Goal: Download file/media

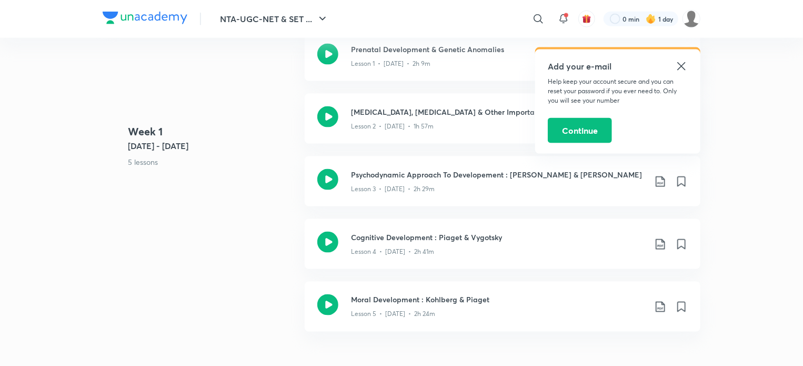
click at [680, 59] on div "Add your e-mail Help keep your account secure and you can reset your password i…" at bounding box center [617, 101] width 165 height 104
click at [680, 68] on icon at bounding box center [681, 66] width 13 height 13
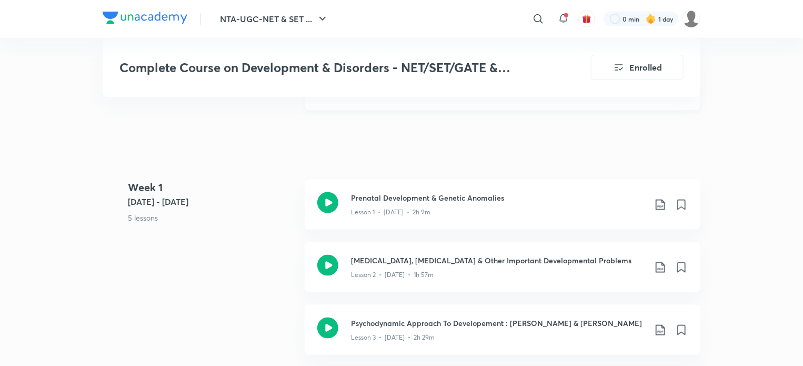
scroll to position [635, 0]
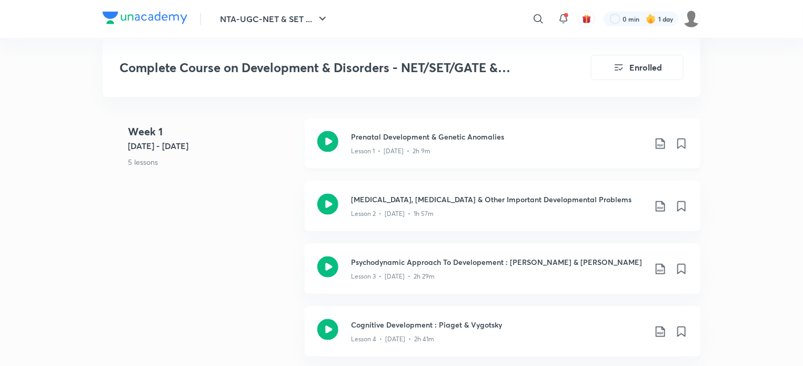
click at [661, 145] on icon at bounding box center [659, 143] width 9 height 11
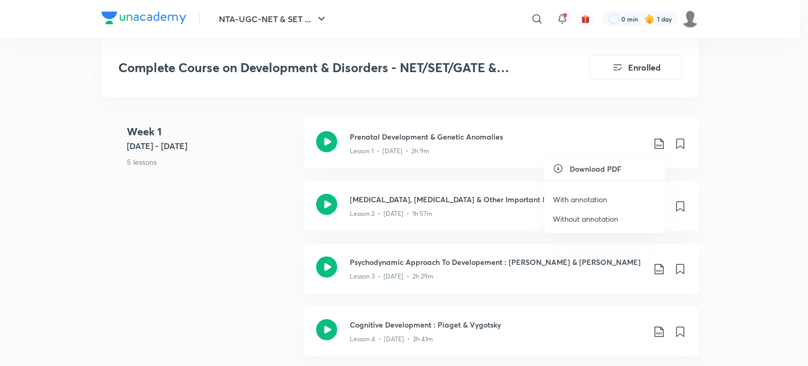
click at [587, 196] on p "With annotation" at bounding box center [580, 199] width 54 height 11
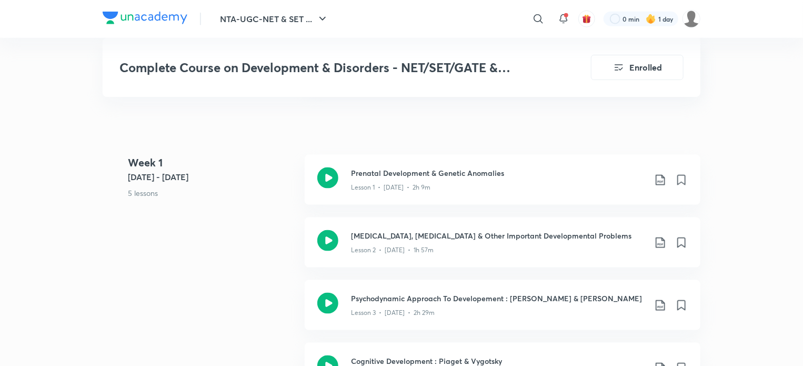
scroll to position [598, 0]
